Goal: Transaction & Acquisition: Complete application form

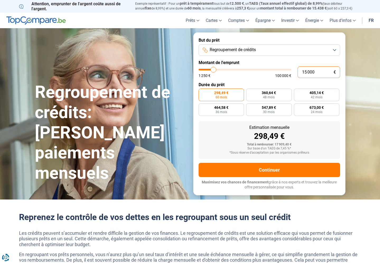
click at [317, 72] on input "15 000" at bounding box center [318, 73] width 42 height 12
type input "1 500"
type input "1500"
type input "150"
type input "1250"
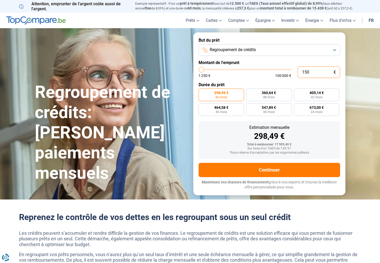
type input "15"
type input "1250"
type input "1"
type input "1250"
type input "12"
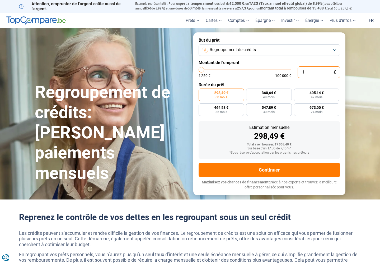
type input "1250"
type input "120"
type input "1250"
type input "1 200"
type input "1250"
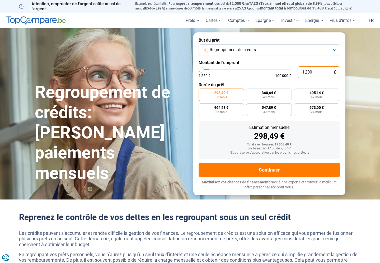
type input "12 000"
type input "12000"
click at [318, 68] on input "10 001" at bounding box center [318, 73] width 42 height 12
click at [318, 71] on input "10 001" at bounding box center [318, 73] width 42 height 12
type input "1 000"
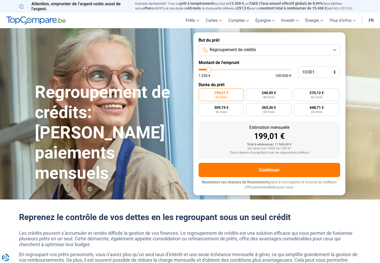
type input "1250"
type input "100"
type input "1250"
type input "10"
type input "1250"
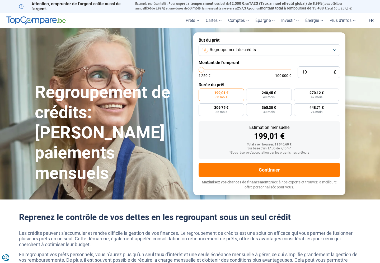
type input "1"
type input "1250"
type input "0"
type input "1250"
type input "1"
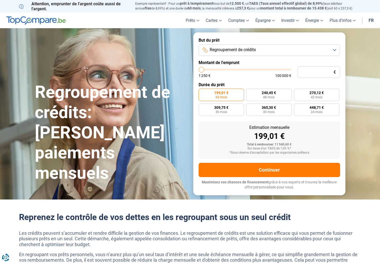
type input "1250"
type input "12"
type input "1250"
type input "120"
type input "1250"
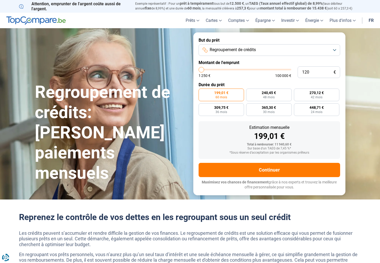
type input "1 200"
type input "1250"
type input "12 000"
type input "12000"
type input "1 200"
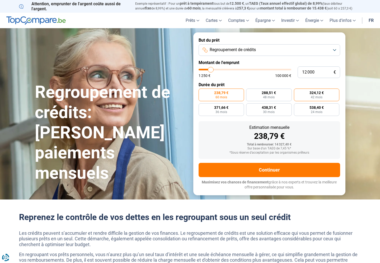
type input "1250"
type input "120"
type input "1250"
type input "12"
type input "1250"
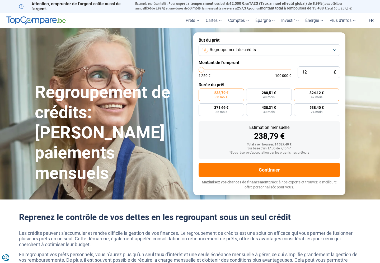
type input "1"
type input "1250"
type input "12"
type input "1250"
type input "123"
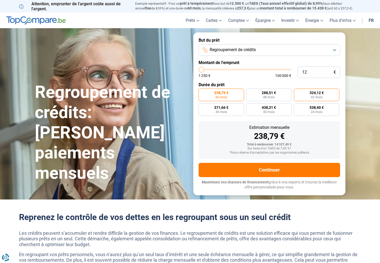
type input "1250"
type input "12"
type input "1250"
type input "1"
type input "1250"
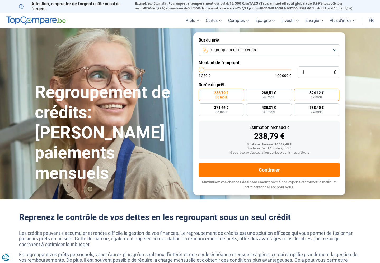
type input "13"
type input "1250"
type input "130"
type input "1250"
type input "1 300"
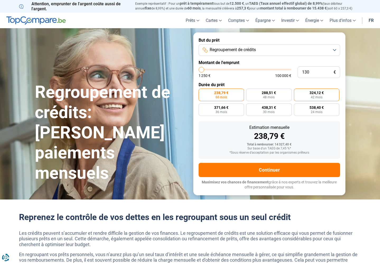
type input "1250"
type input "13 000"
type input "13000"
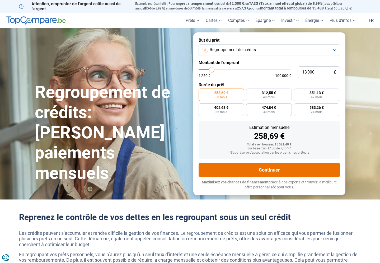
click at [286, 168] on button "Continuer" at bounding box center [268, 170] width 141 height 14
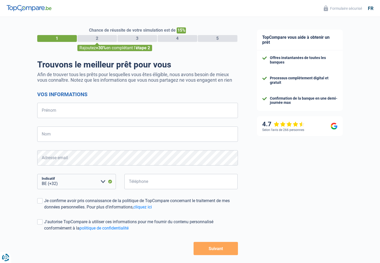
select select "32"
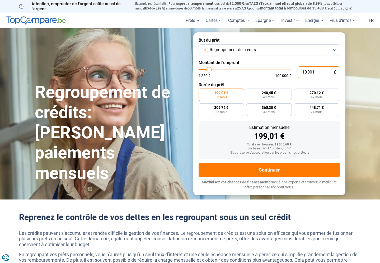
click at [318, 74] on input "10 001" at bounding box center [318, 73] width 42 height 12
type input "3"
type input "1250"
type input "37"
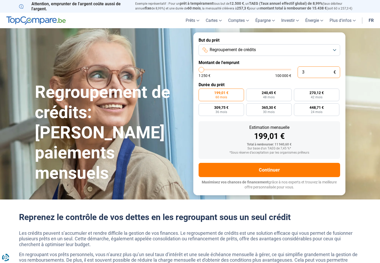
type input "1250"
type input "370"
type input "1250"
type input "3 700"
type input "3750"
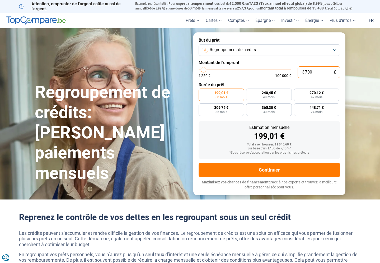
type input "37 000"
type input "37000"
radio input "false"
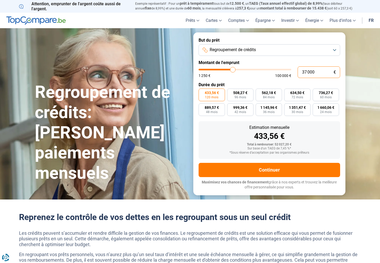
type input "3 700"
type input "3750"
type input "370"
type input "1250"
type input "37"
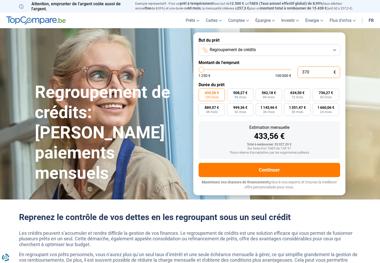
type input "1250"
type input "3"
type input "1250"
type input "0"
type input "1250"
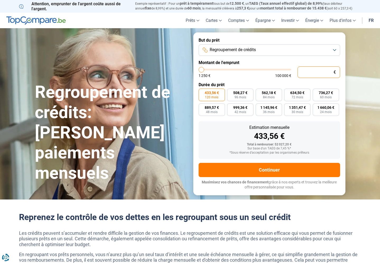
type input "1 250"
type input "1250"
radio input "true"
